Goal: Task Accomplishment & Management: Use online tool/utility

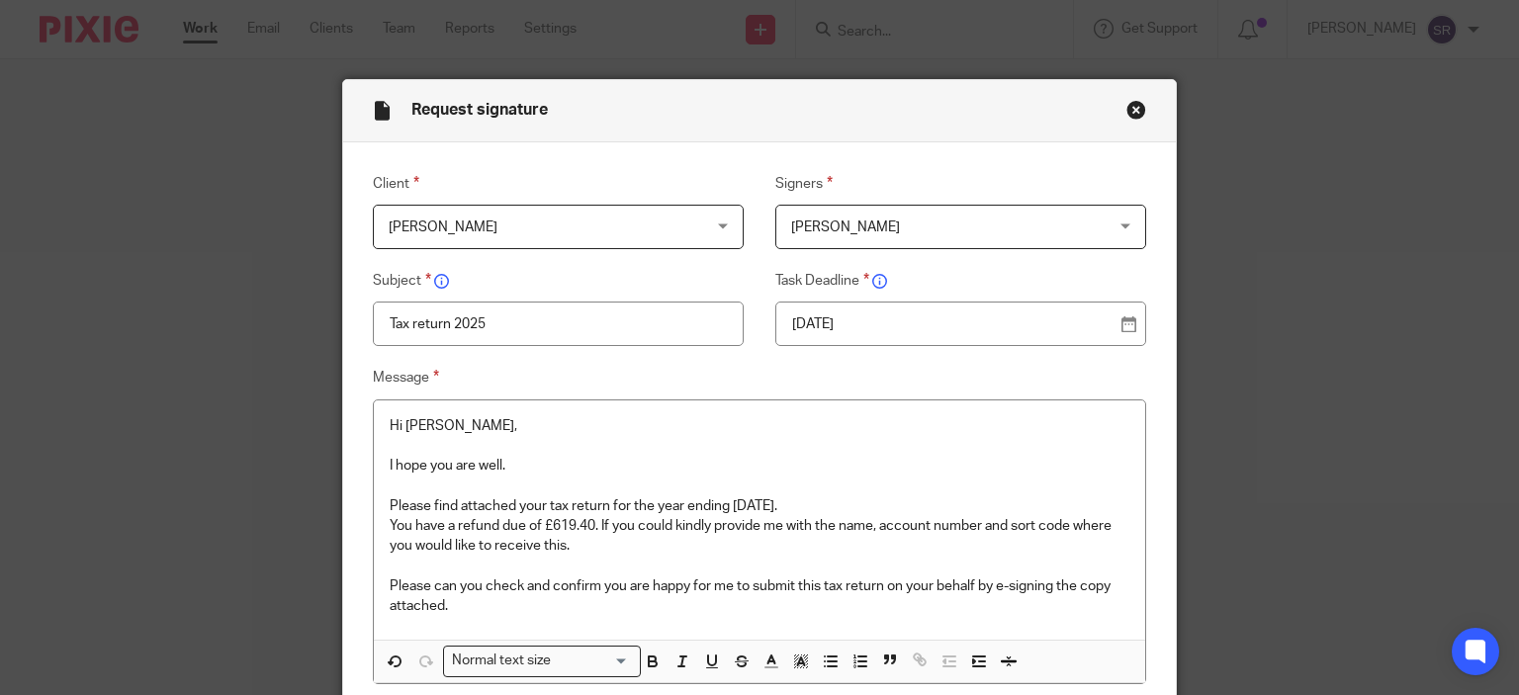
scroll to position [391, 0]
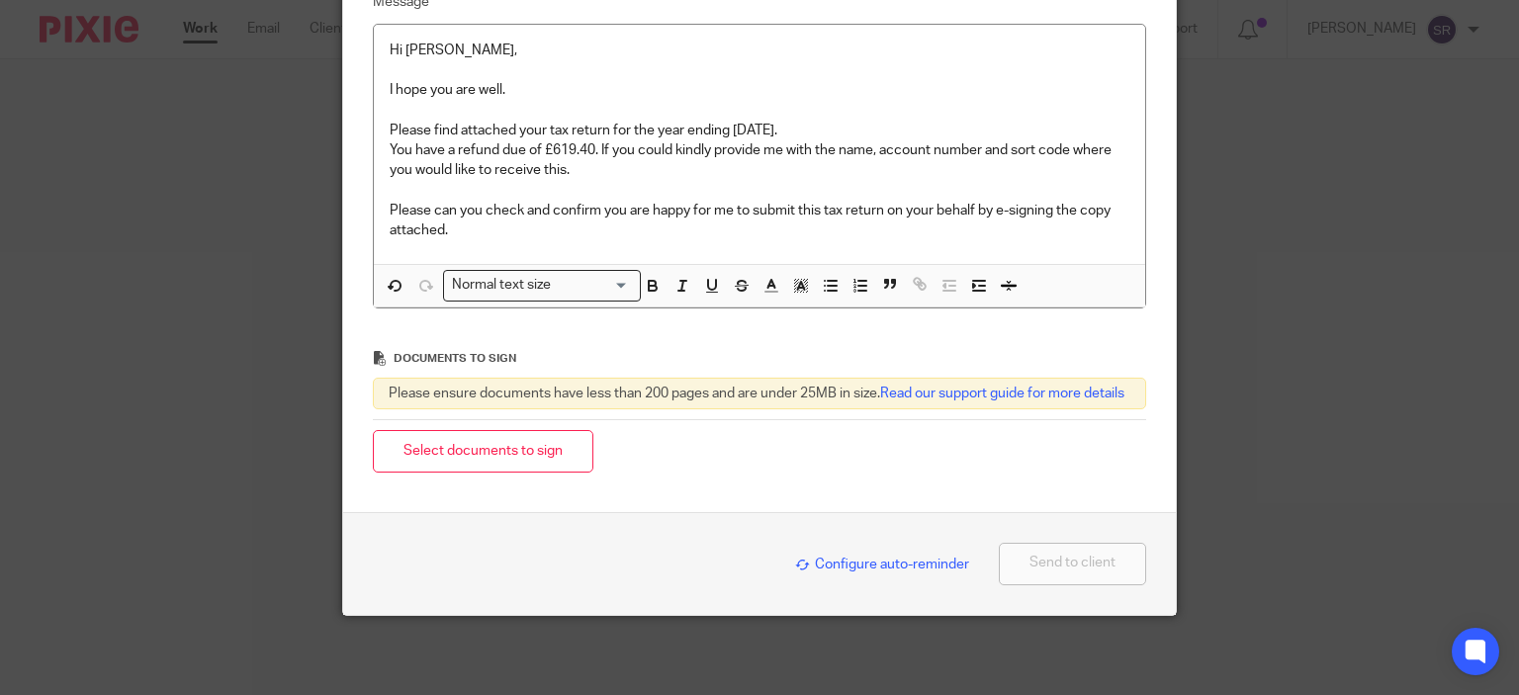
drag, startPoint x: 566, startPoint y: 130, endPoint x: 585, endPoint y: 156, distance: 32.6
click at [566, 140] on p "You have a refund due of £619.40. If you could kindly provide me with the name,…" at bounding box center [760, 160] width 740 height 41
click at [534, 456] on button "Select documents to sign" at bounding box center [483, 451] width 220 height 43
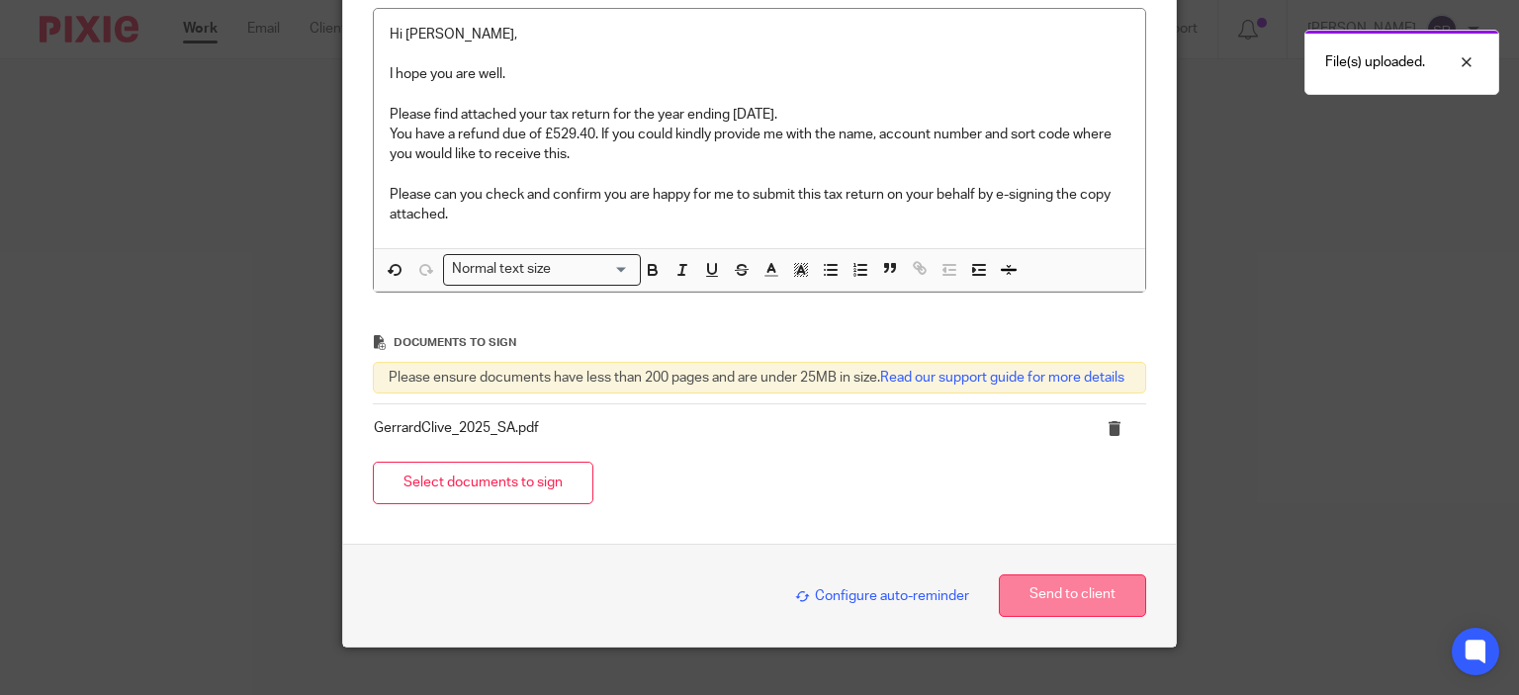
click at [1047, 614] on button "Send to client" at bounding box center [1072, 595] width 147 height 43
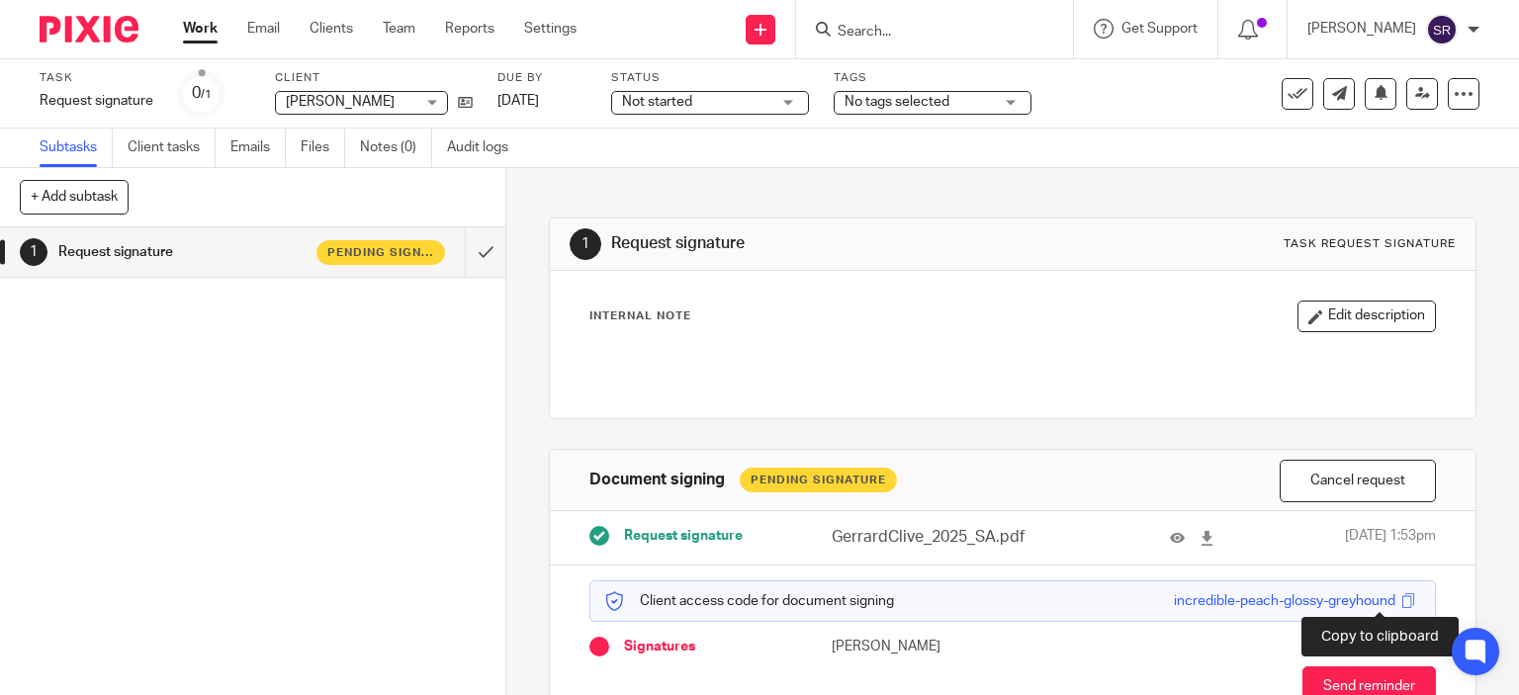
click at [1400, 601] on span at bounding box center [1407, 600] width 15 height 15
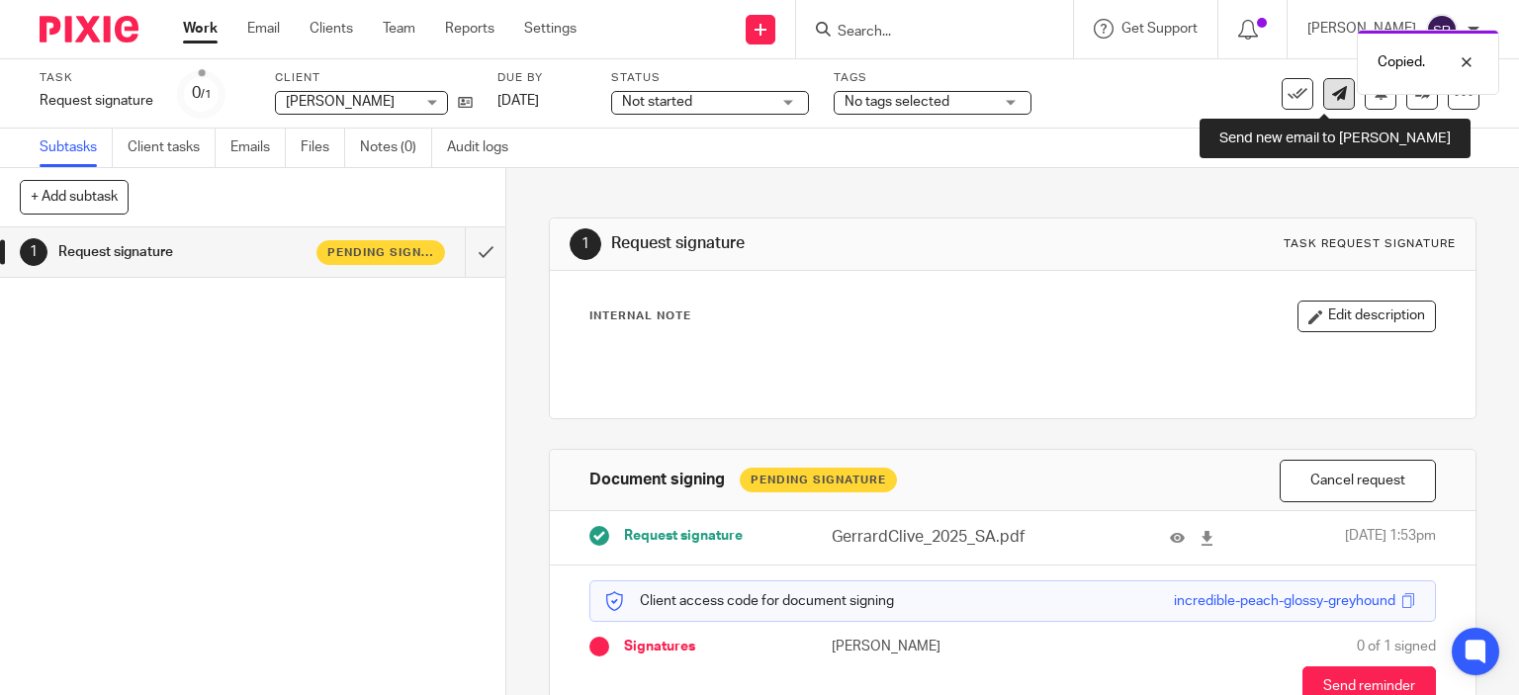
click at [1323, 95] on link at bounding box center [1339, 94] width 32 height 32
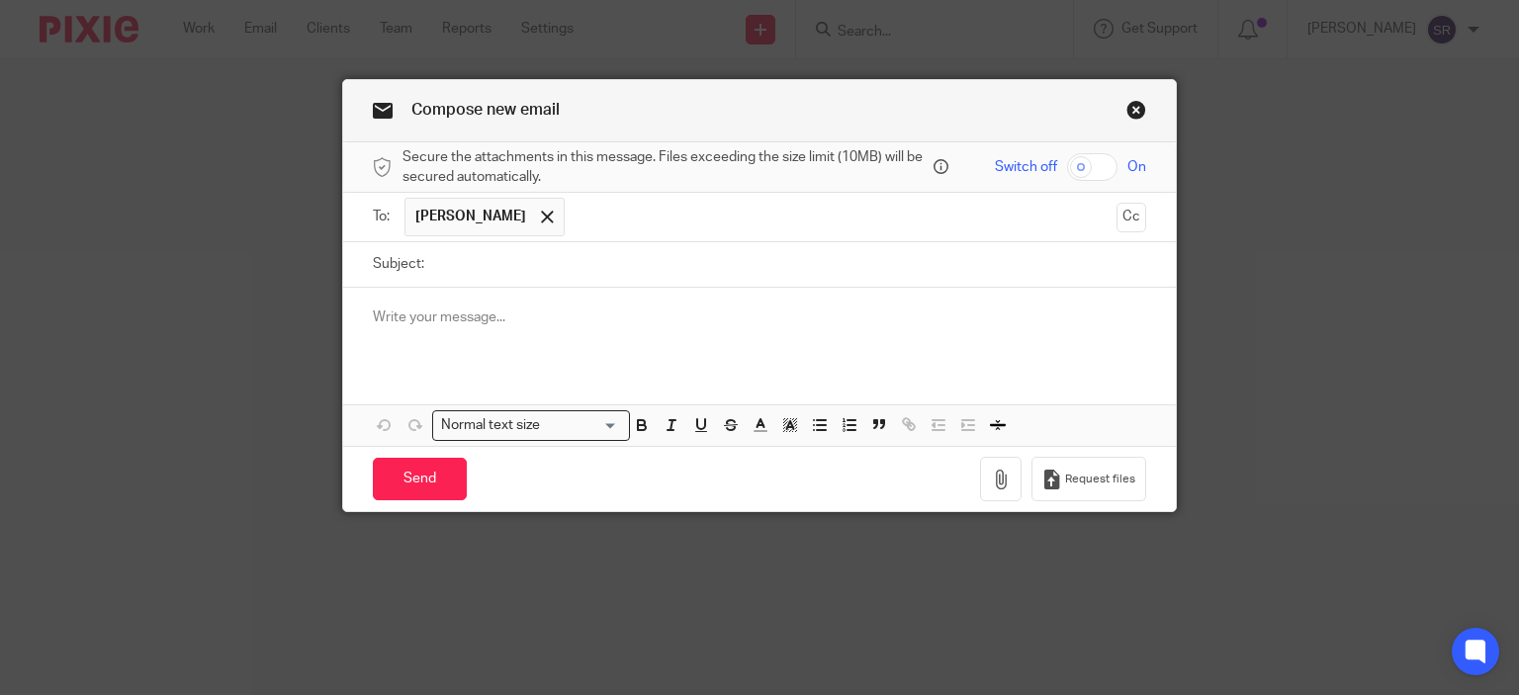
click at [449, 261] on input "Subject:" at bounding box center [790, 264] width 713 height 44
type input "Access code"
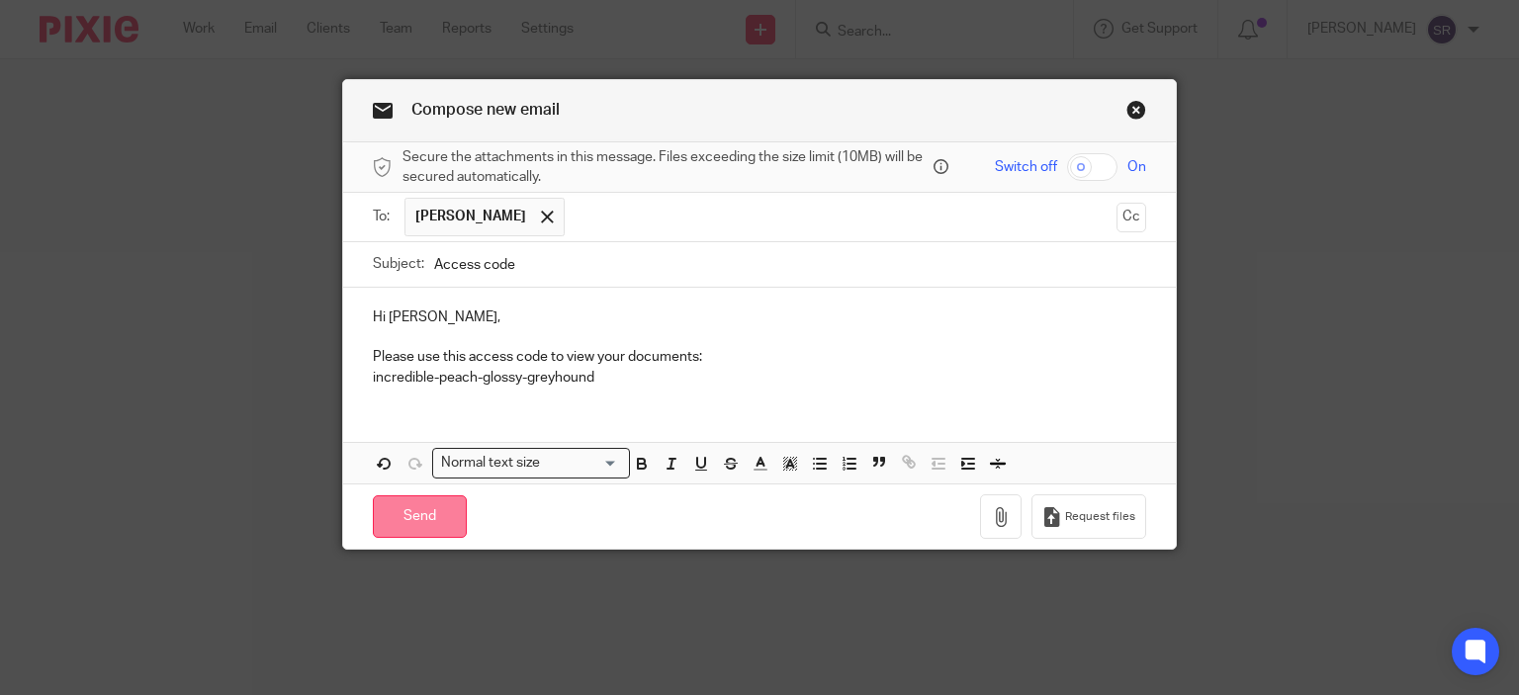
click at [444, 496] on input "Send" at bounding box center [420, 516] width 94 height 43
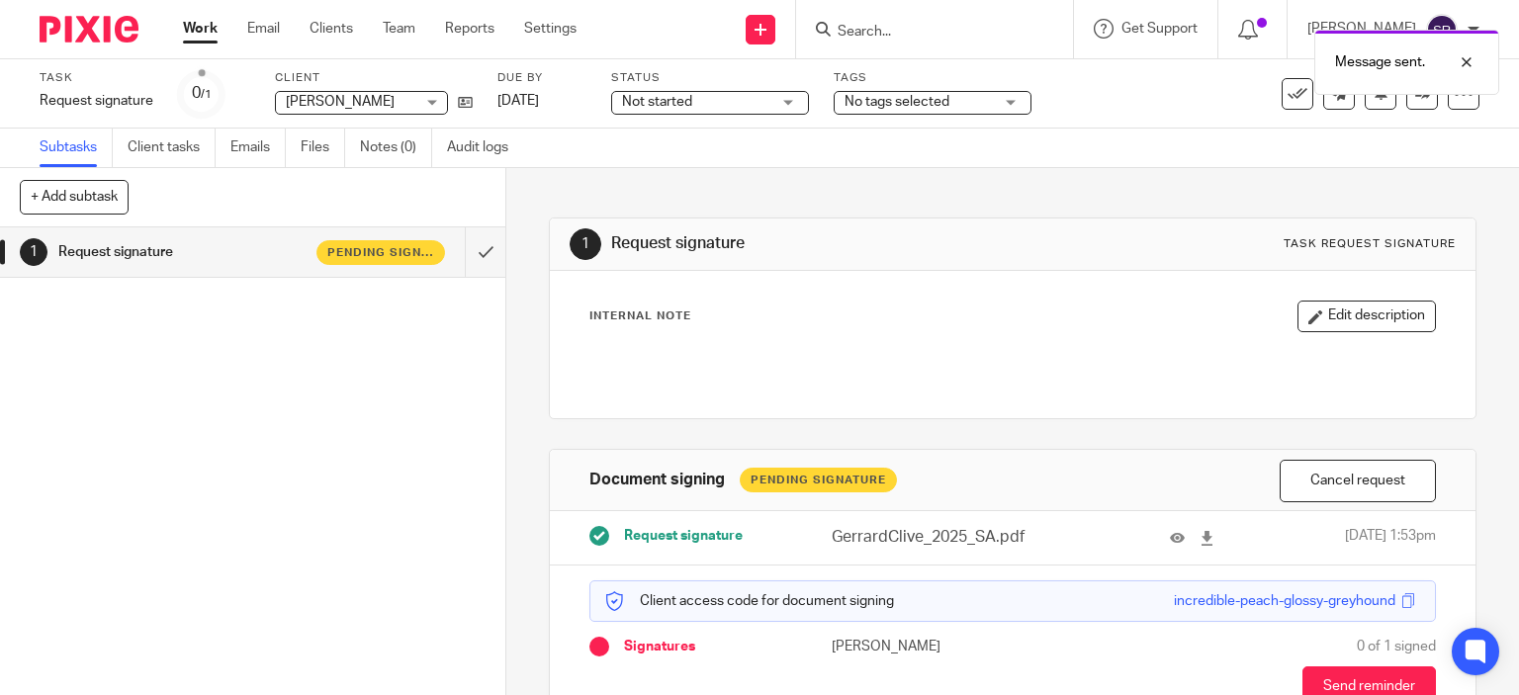
click at [932, 41] on div "Message sent." at bounding box center [1128, 57] width 739 height 75
click at [863, 24] on div "Message sent." at bounding box center [1128, 57] width 739 height 75
click at [878, 27] on input "Search" at bounding box center [924, 33] width 178 height 18
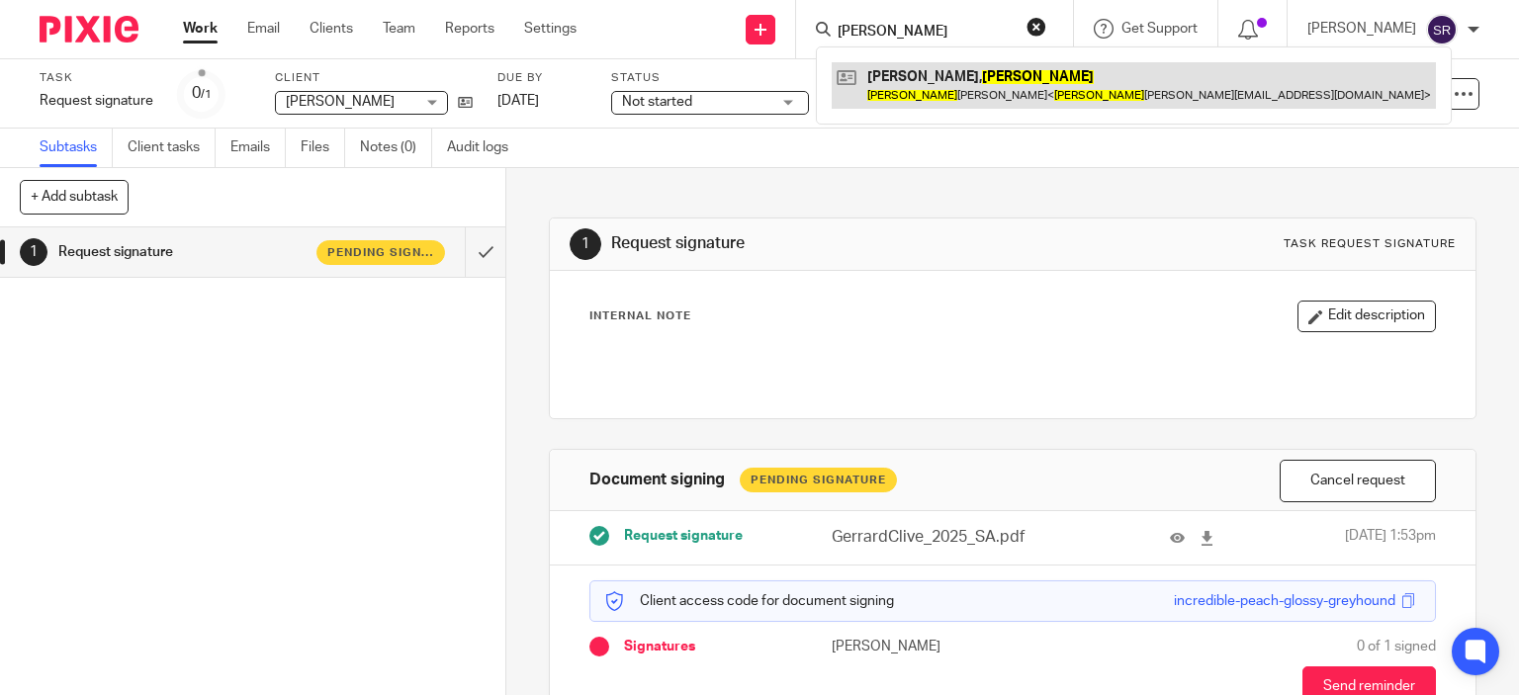
type input "chloe"
click at [1068, 105] on link at bounding box center [1133, 84] width 604 height 45
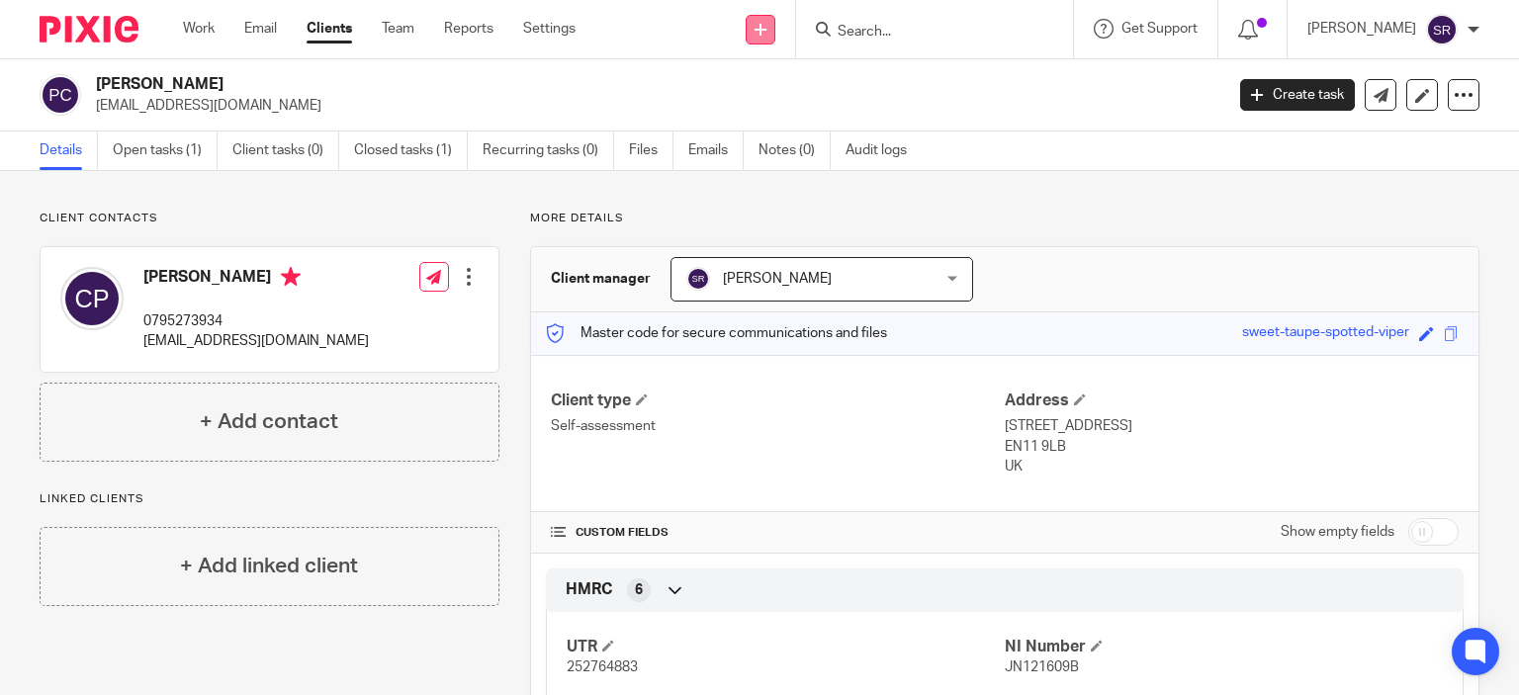
click at [775, 35] on link at bounding box center [760, 30] width 30 height 30
click at [838, 177] on link "Request signature" at bounding box center [800, 179] width 138 height 29
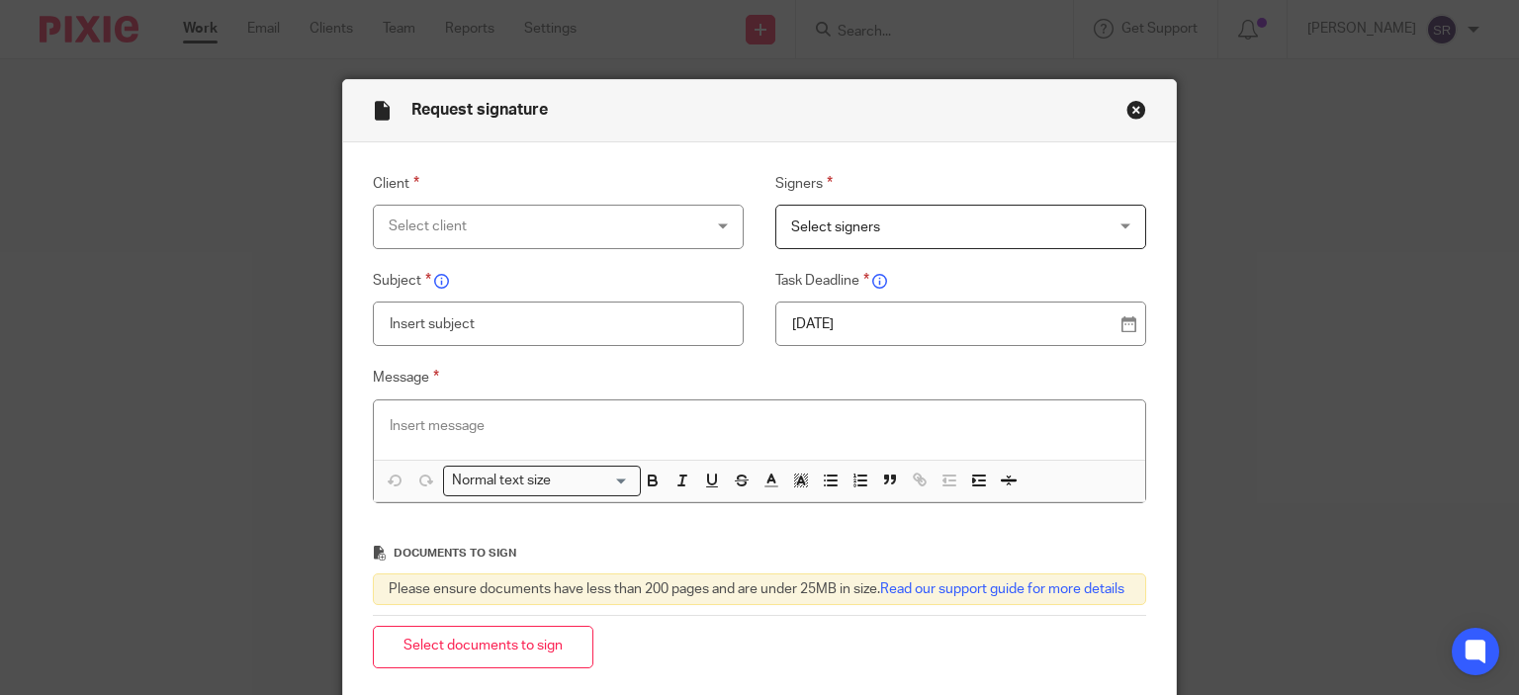
click at [720, 225] on div "Select client" at bounding box center [559, 227] width 372 height 44
type input "[PERSON_NAME]"
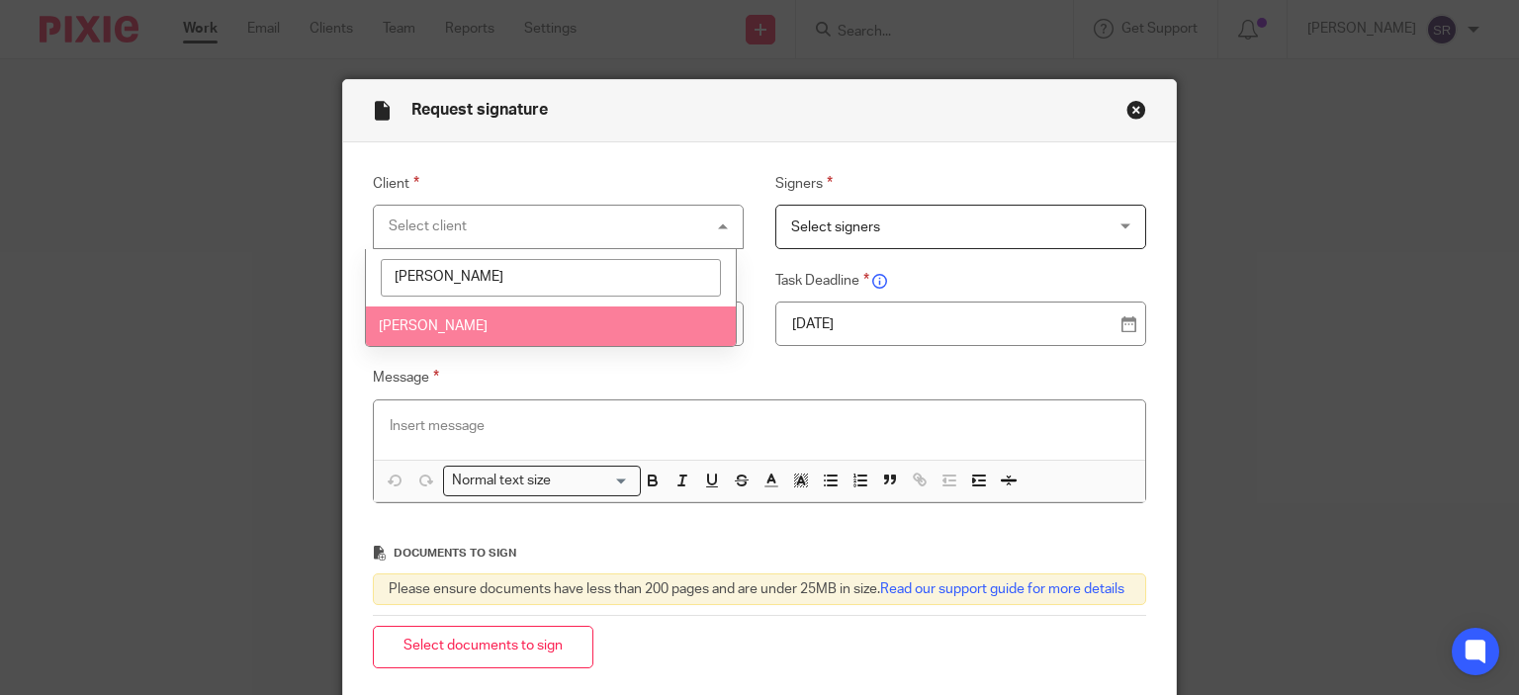
click at [621, 323] on li "[PERSON_NAME]" at bounding box center [551, 326] width 370 height 41
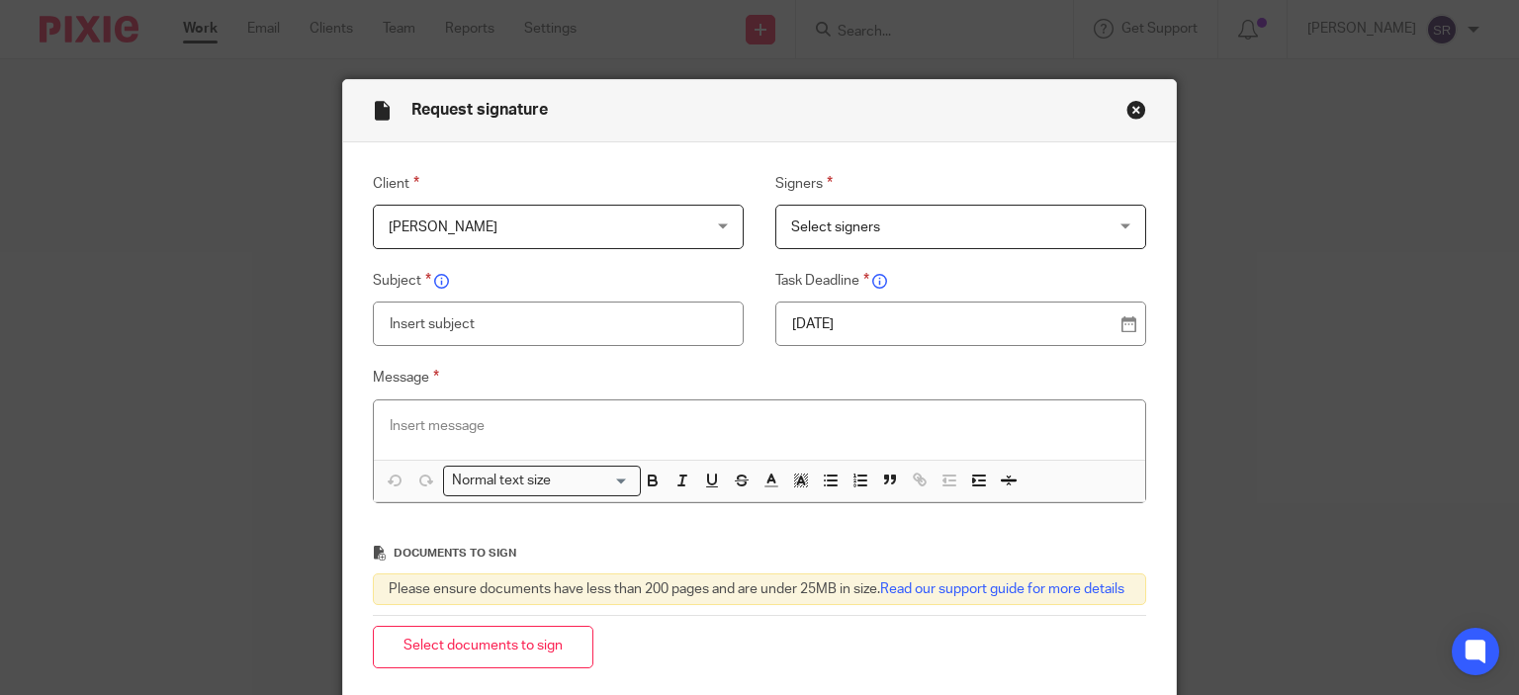
click at [885, 224] on span "Select signers" at bounding box center [933, 227] width 284 height 42
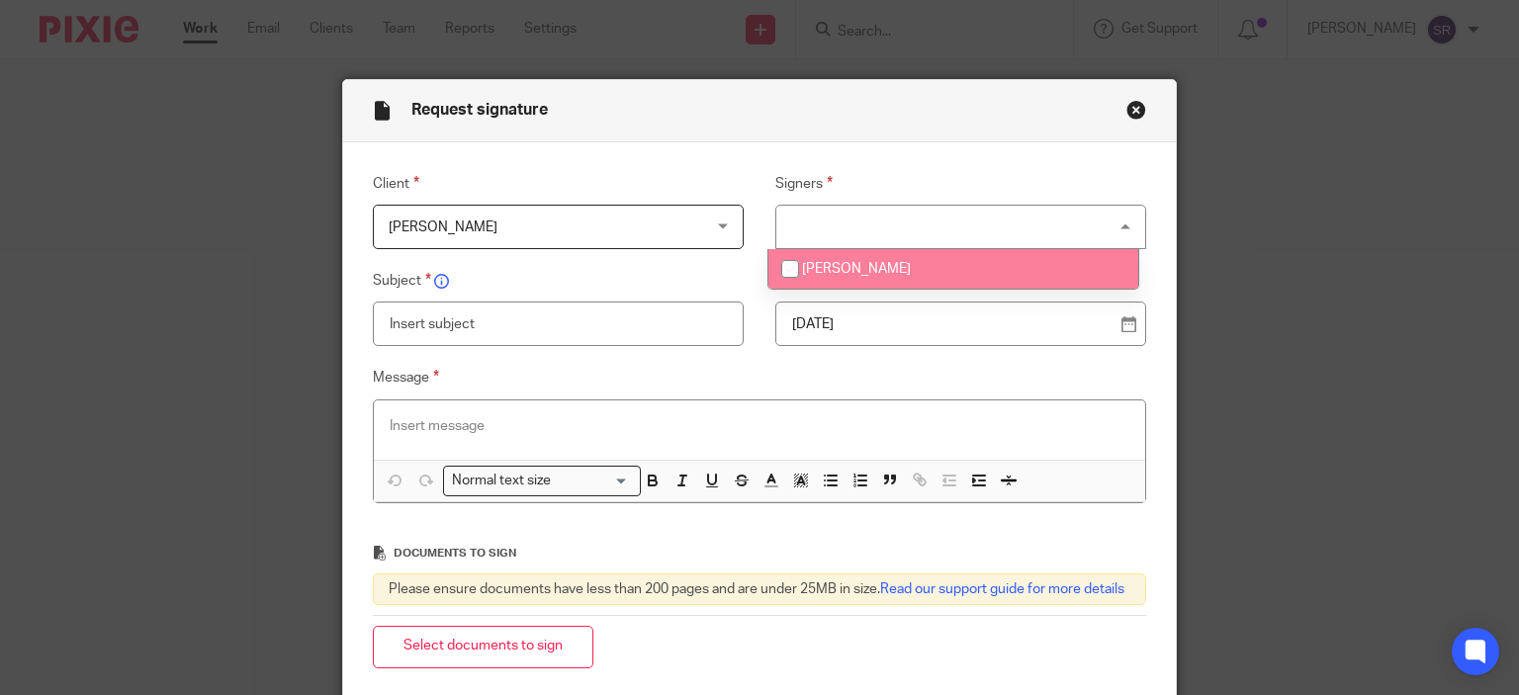
click at [878, 263] on li "[PERSON_NAME]" at bounding box center [953, 269] width 370 height 41
checkbox input "true"
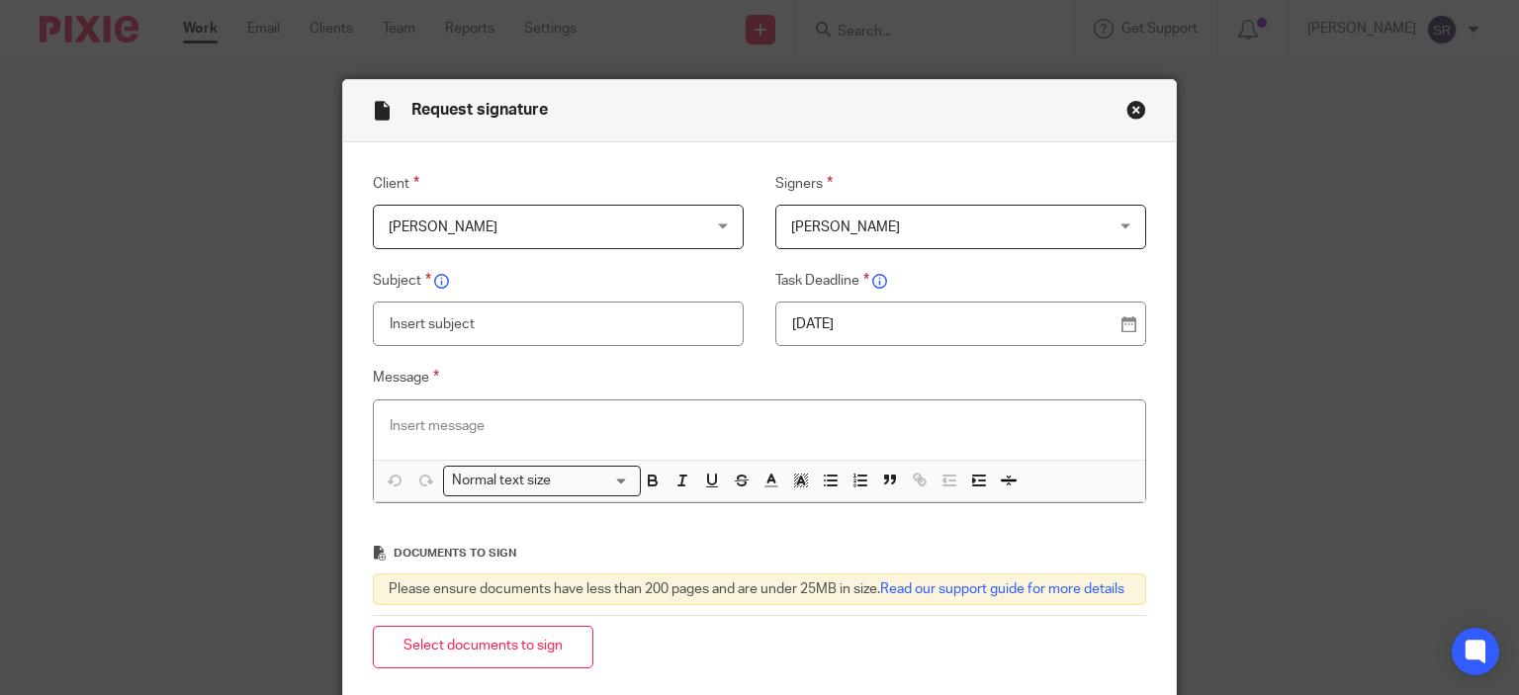
click at [624, 322] on input "text" at bounding box center [559, 324] width 372 height 44
type input "Tax return 2025"
click at [597, 414] on div at bounding box center [760, 429] width 772 height 59
paste div
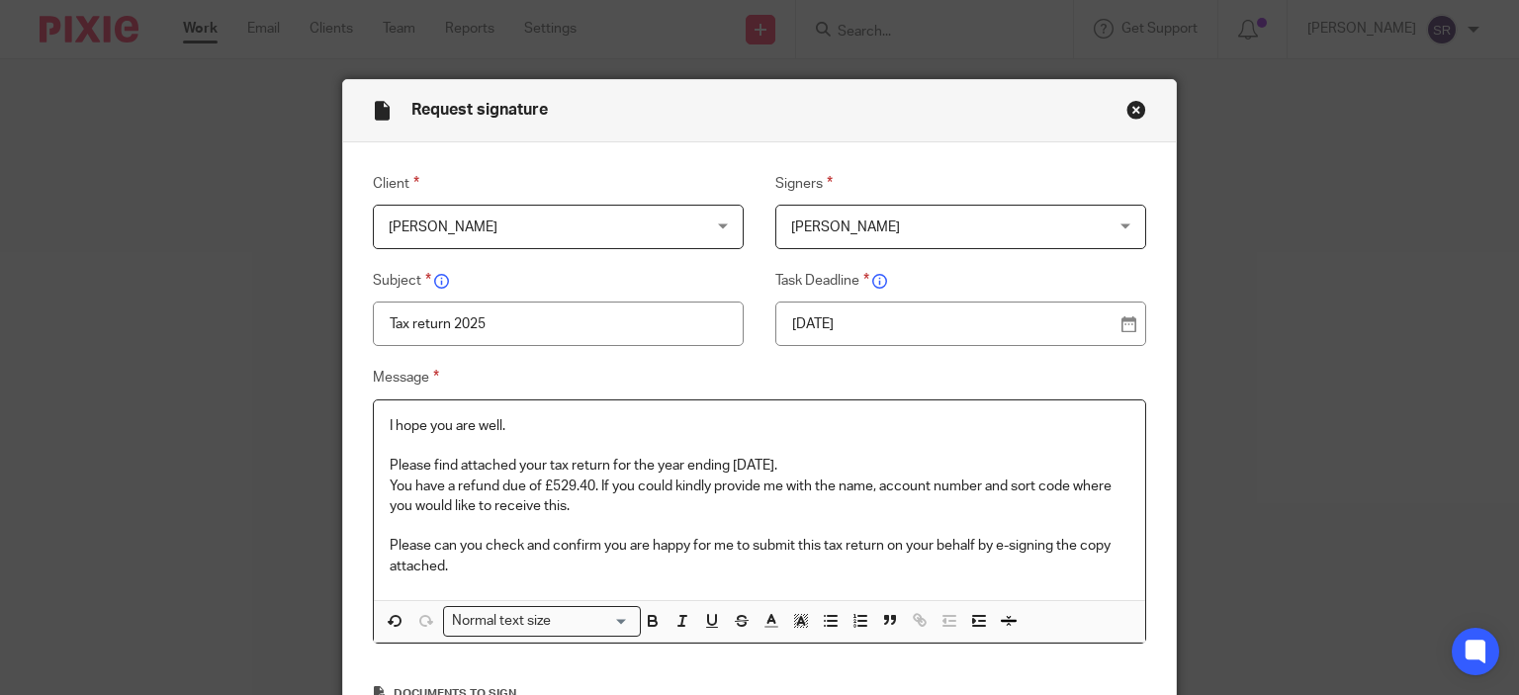
click at [379, 427] on div "I hope you are well. Please find attached your tax return for the year ending 5…" at bounding box center [760, 500] width 772 height 200
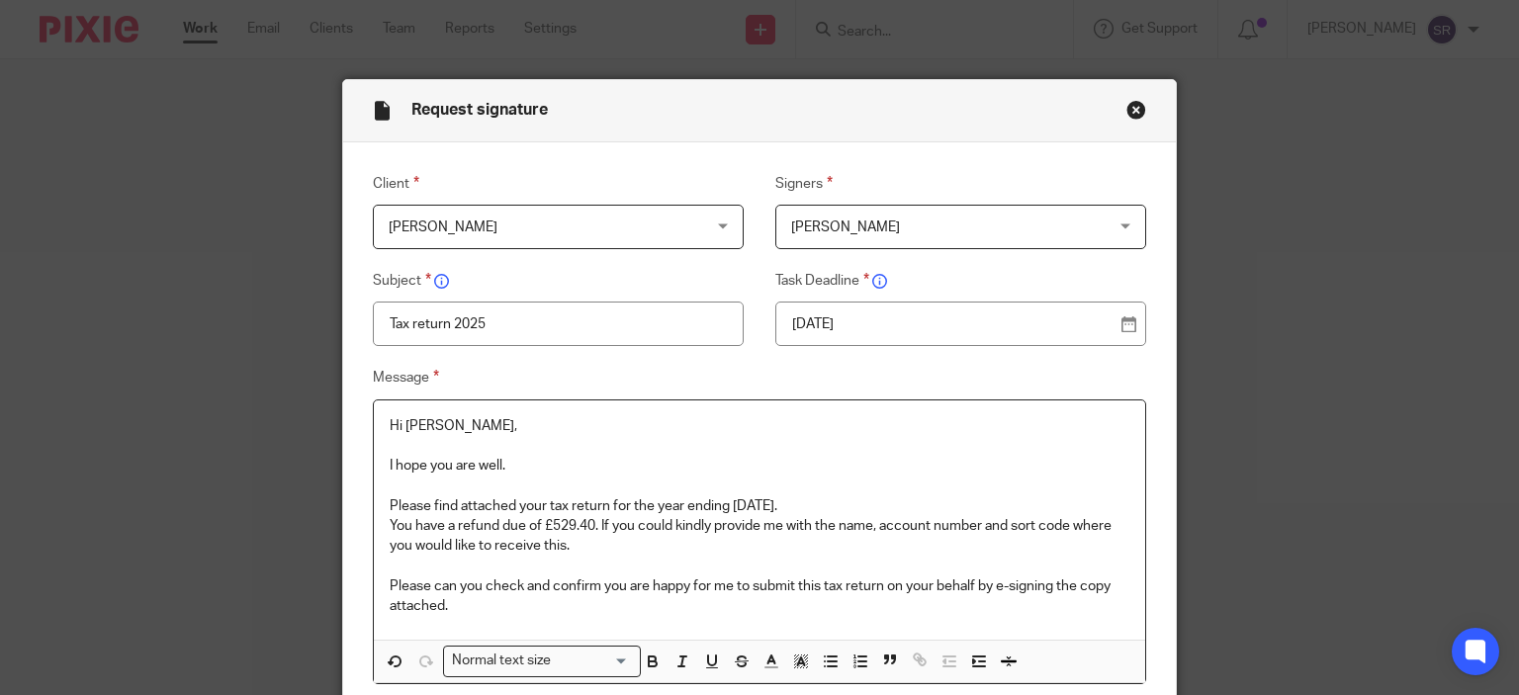
click at [491, 523] on p "You have a refund due of £529.40. If you could kindly provide me with the name,…" at bounding box center [760, 536] width 740 height 41
click at [558, 596] on p "Please can you check and confirm you are happy for me to submit this tax return…" at bounding box center [760, 596] width 740 height 41
click at [454, 517] on p "You have a due of £529.40. If you could kindly provide me with the name, accoun…" at bounding box center [760, 536] width 740 height 41
click at [556, 521] on p "You have tax due of £529.40. If you could kindly provide me with the name, acco…" at bounding box center [760, 536] width 740 height 41
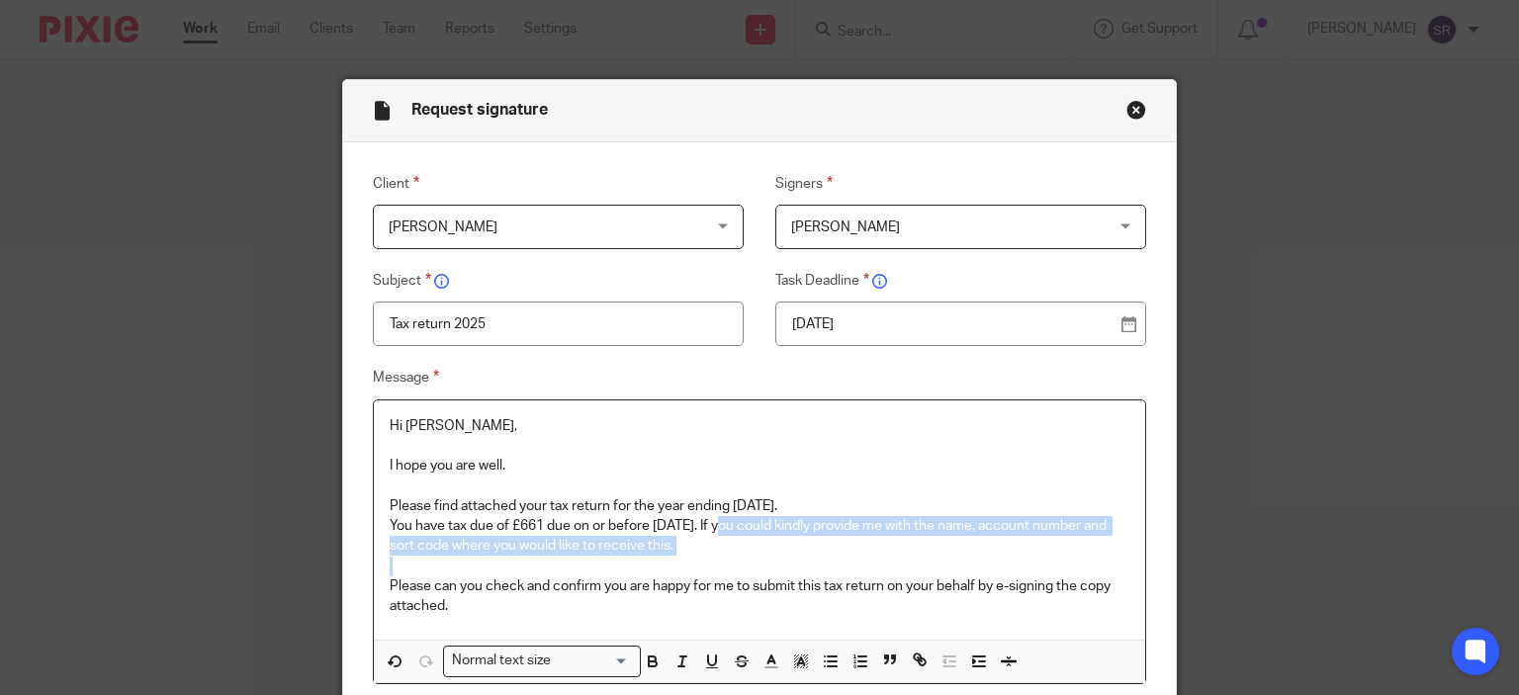
drag, startPoint x: 723, startPoint y: 528, endPoint x: 792, endPoint y: 556, distance: 74.5
click at [792, 556] on div "Hi Chloe, I hope you are well. Please find attached your tax return for the yea…" at bounding box center [760, 520] width 772 height 240
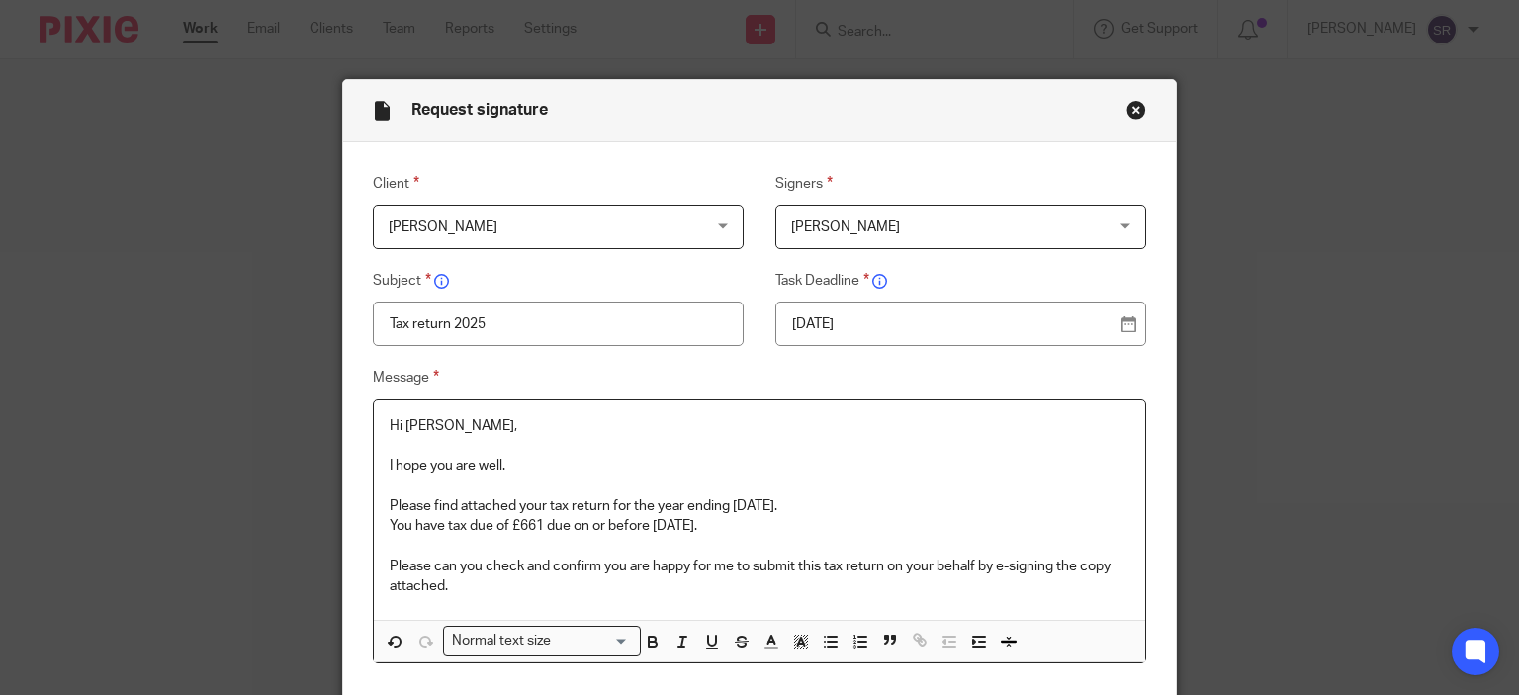
scroll to position [297, 0]
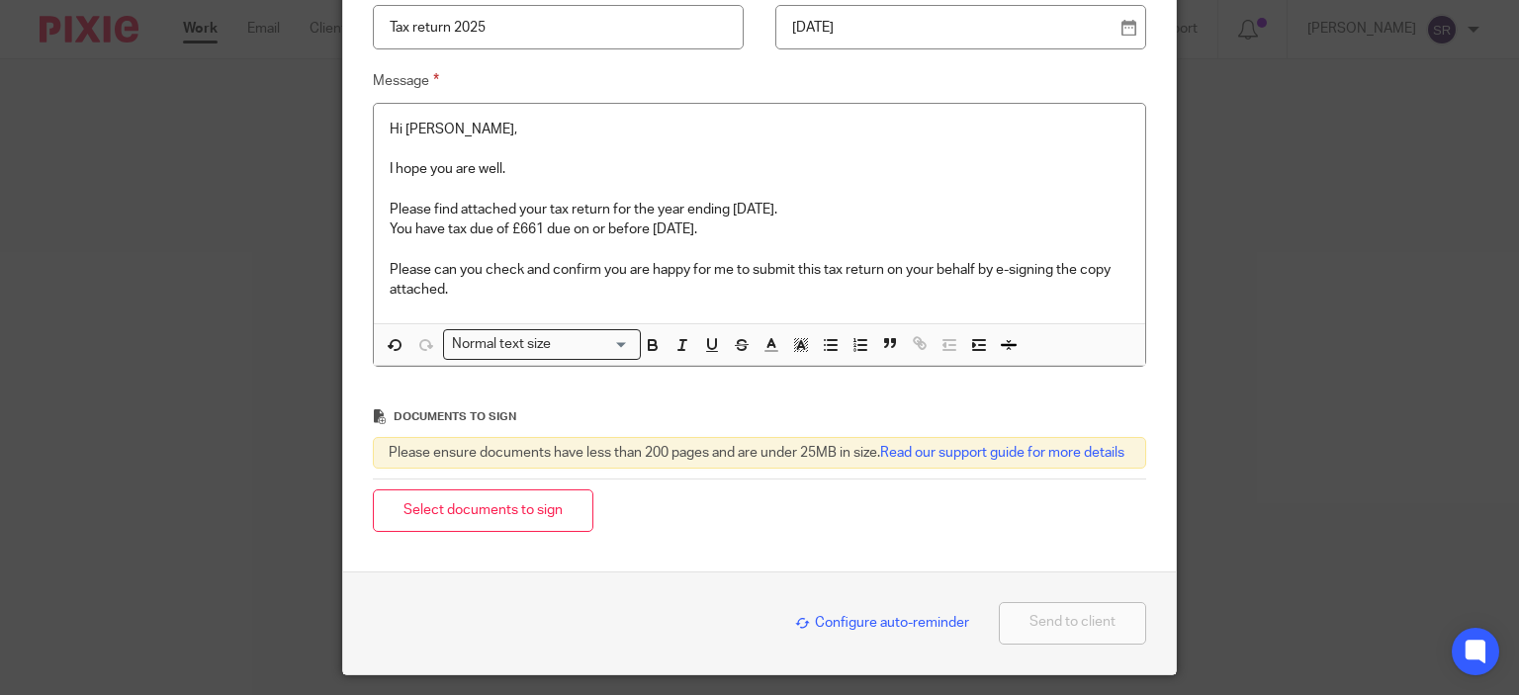
click at [515, 532] on button "Select documents to sign" at bounding box center [483, 510] width 220 height 43
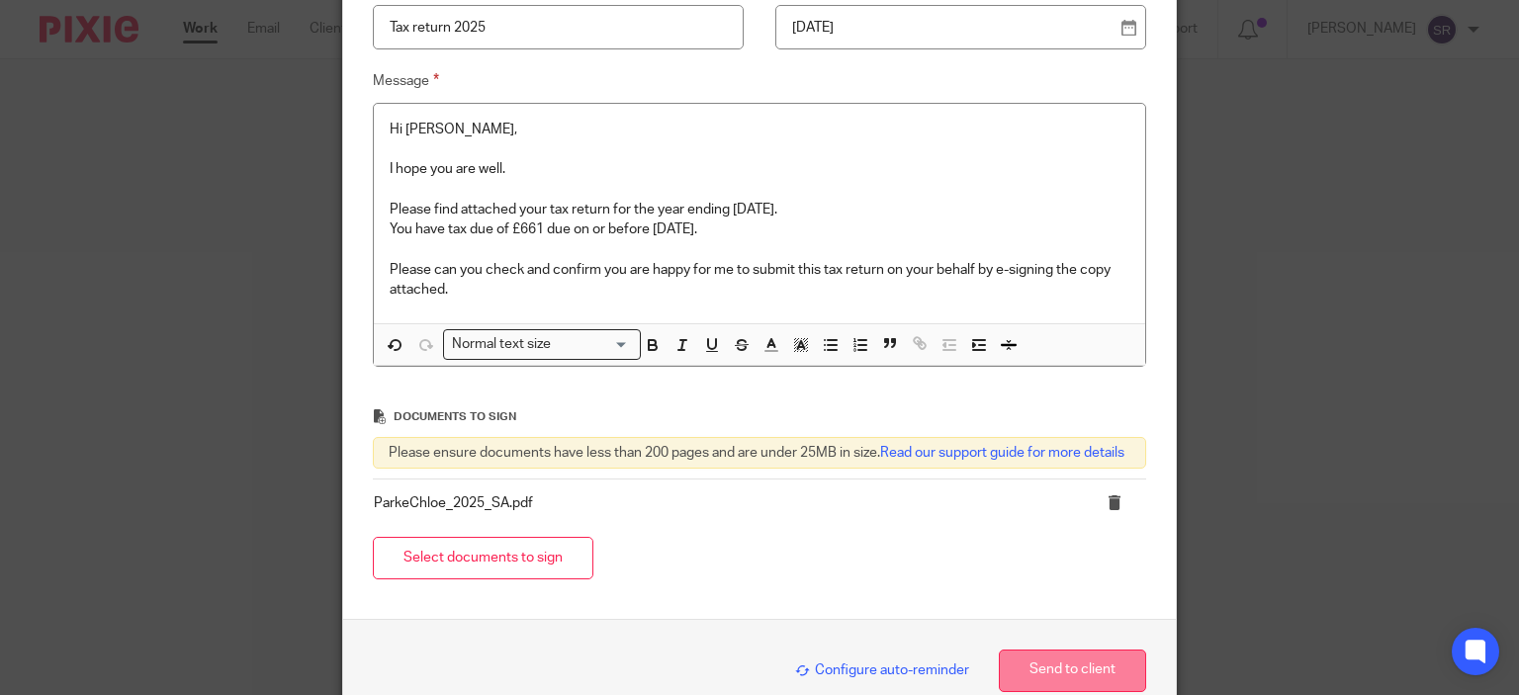
click at [1069, 678] on button "Send to client" at bounding box center [1072, 671] width 147 height 43
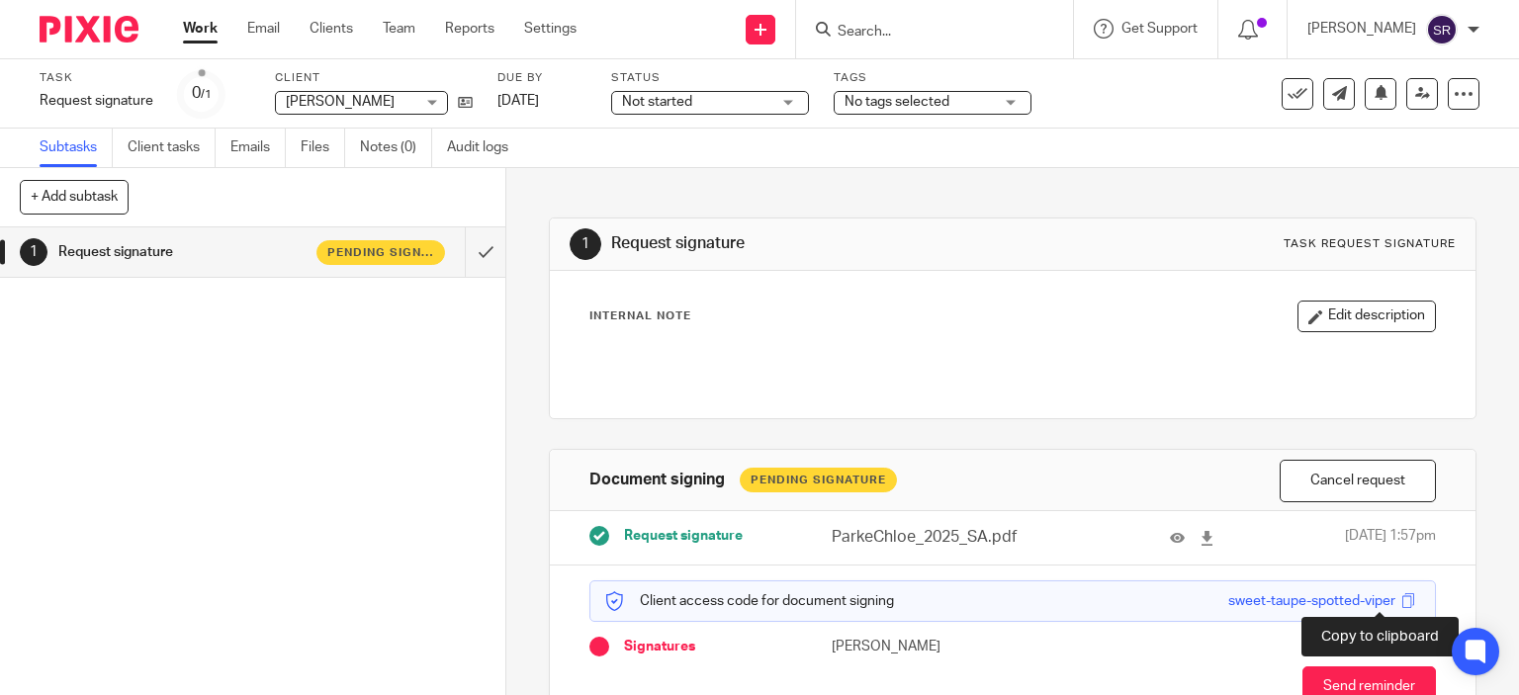
click at [1400, 597] on span at bounding box center [1407, 600] width 15 height 15
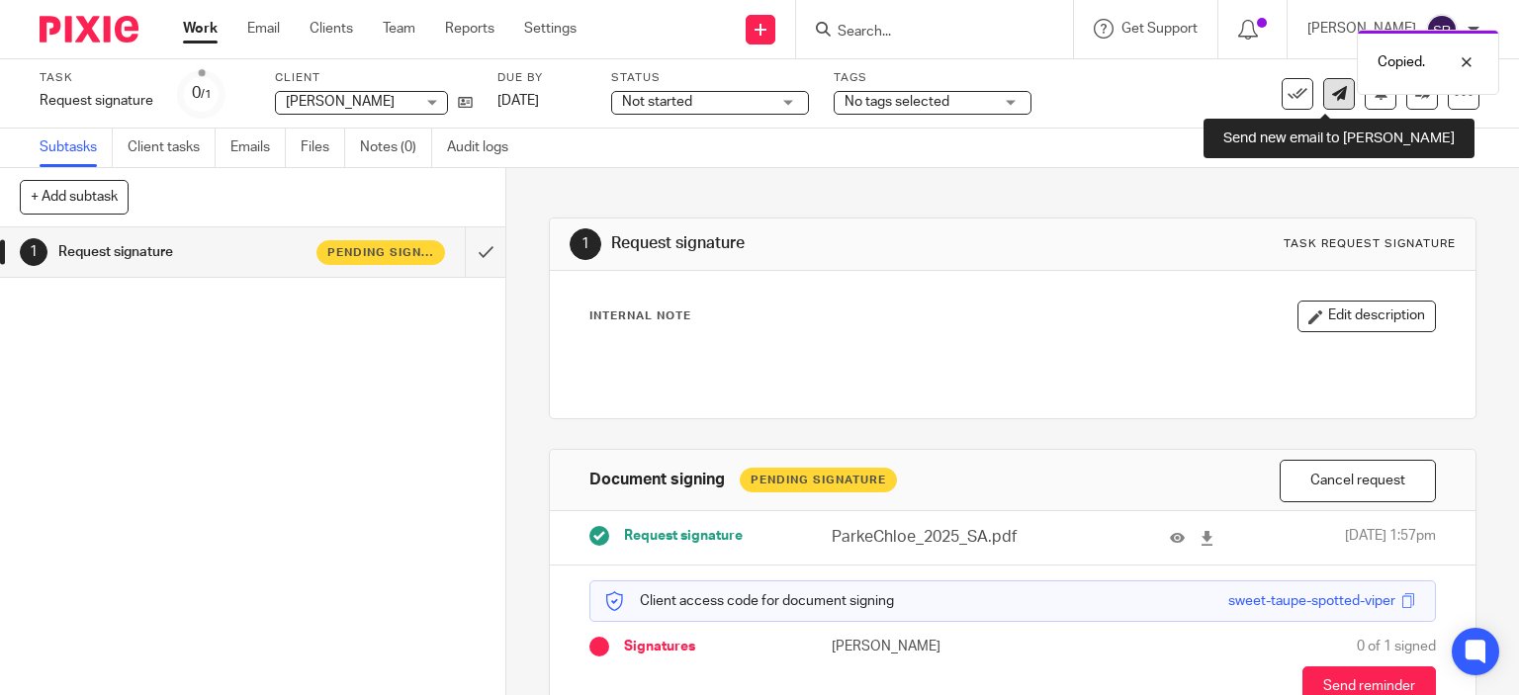
click at [1332, 94] on icon at bounding box center [1339, 93] width 15 height 15
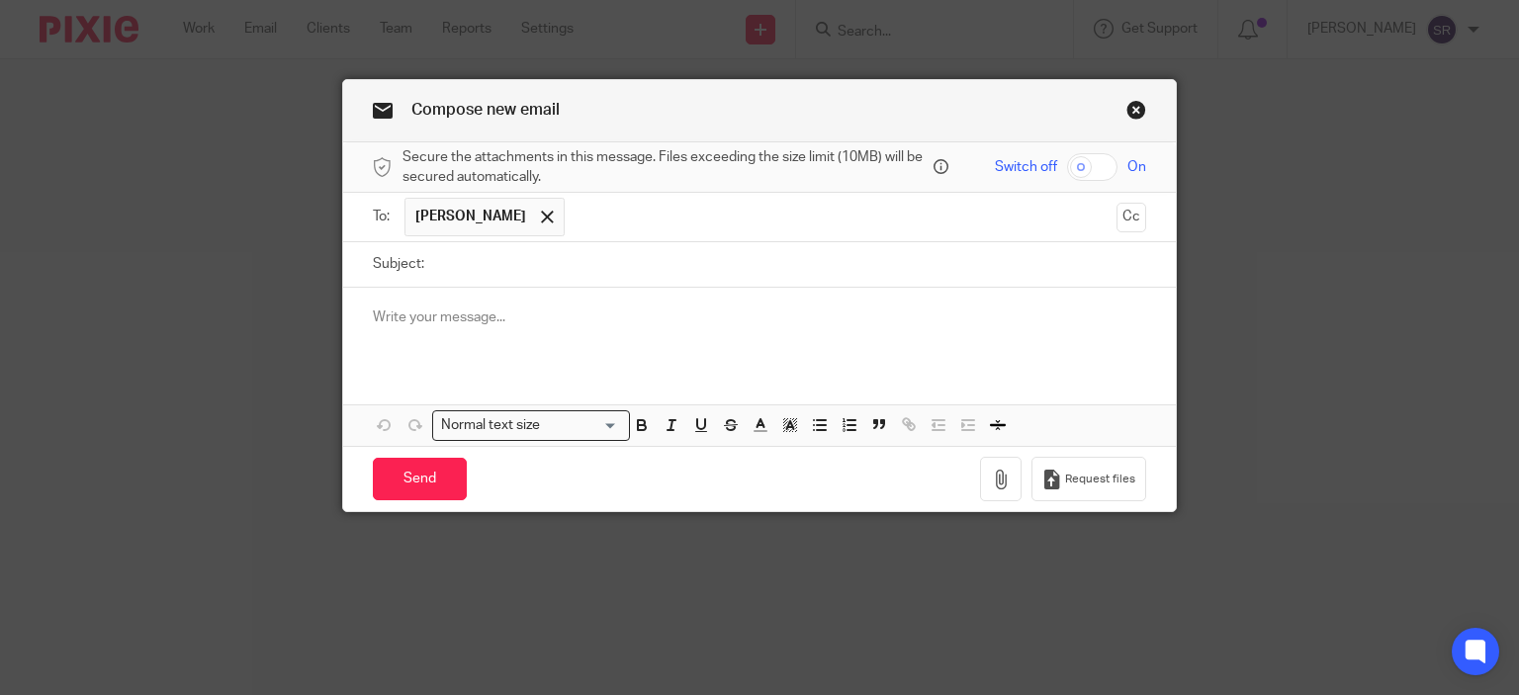
click at [471, 272] on input "Subject:" at bounding box center [790, 264] width 713 height 44
type input "Access code"
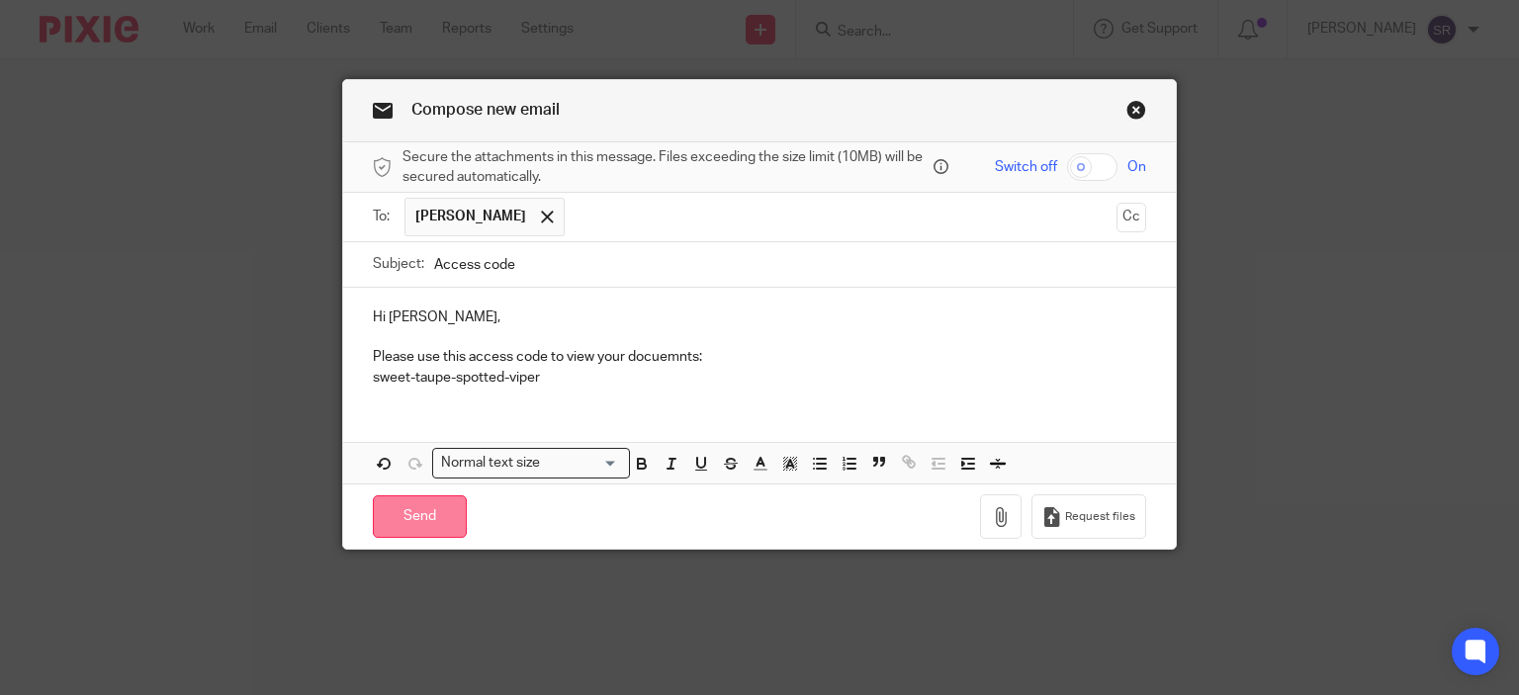
click at [428, 509] on input "Send" at bounding box center [420, 516] width 94 height 43
